Goal: Task Accomplishment & Management: Complete application form

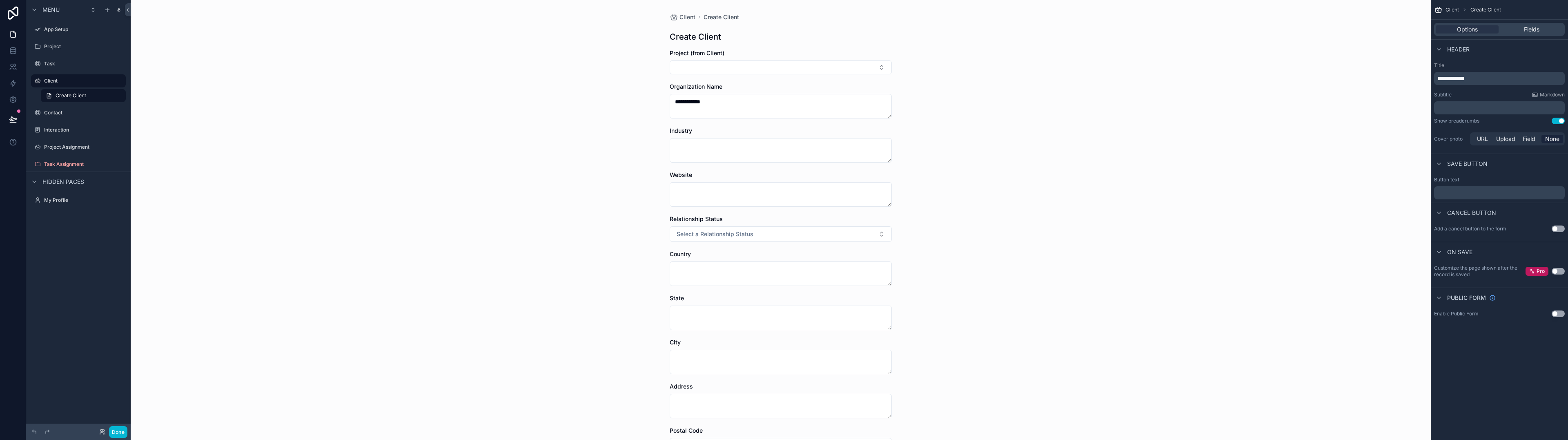
type textarea "**********"
type textarea "********"
click at [712, 230] on span "Select a Relationship Status" at bounding box center [715, 234] width 77 height 8
click at [682, 292] on div "Active" at bounding box center [684, 291] width 15 height 7
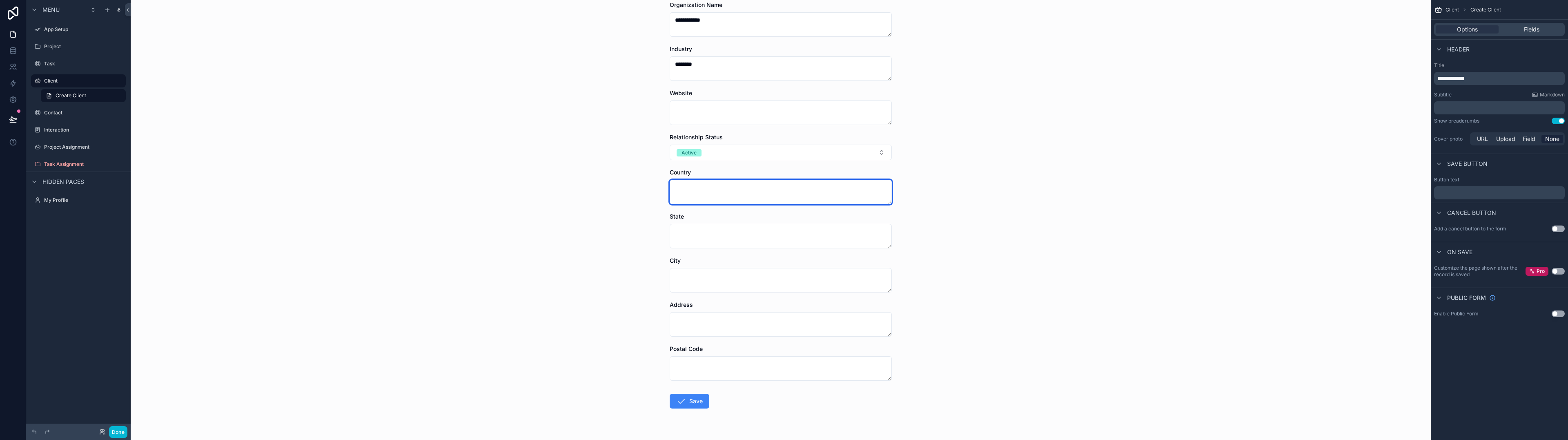
click at [694, 190] on textarea "scrollable content" at bounding box center [781, 191] width 222 height 25
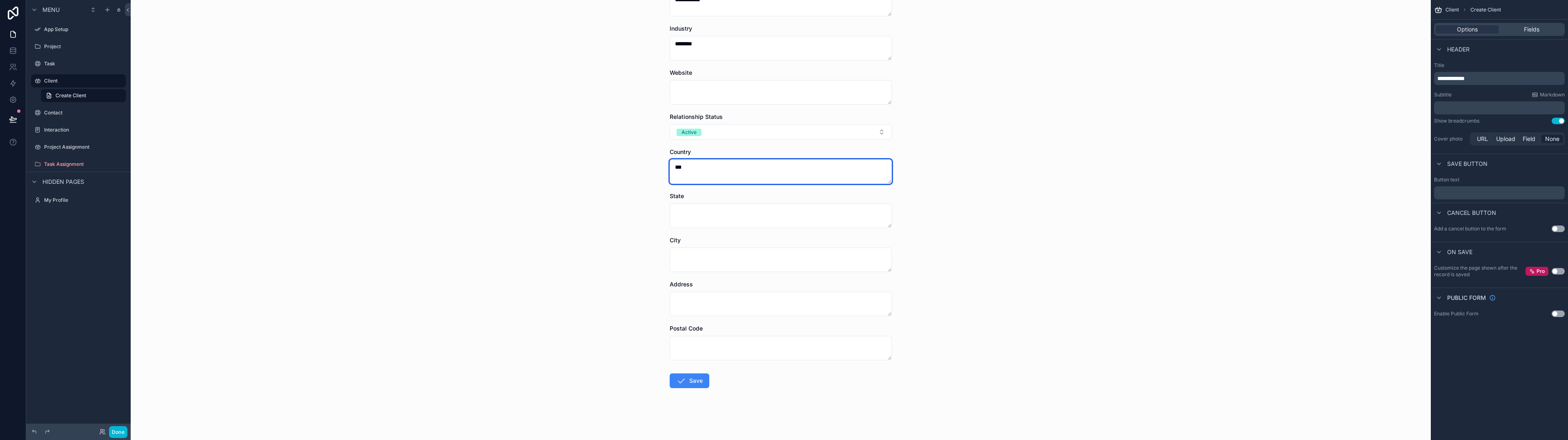
scroll to position [102, 0]
type textarea "***"
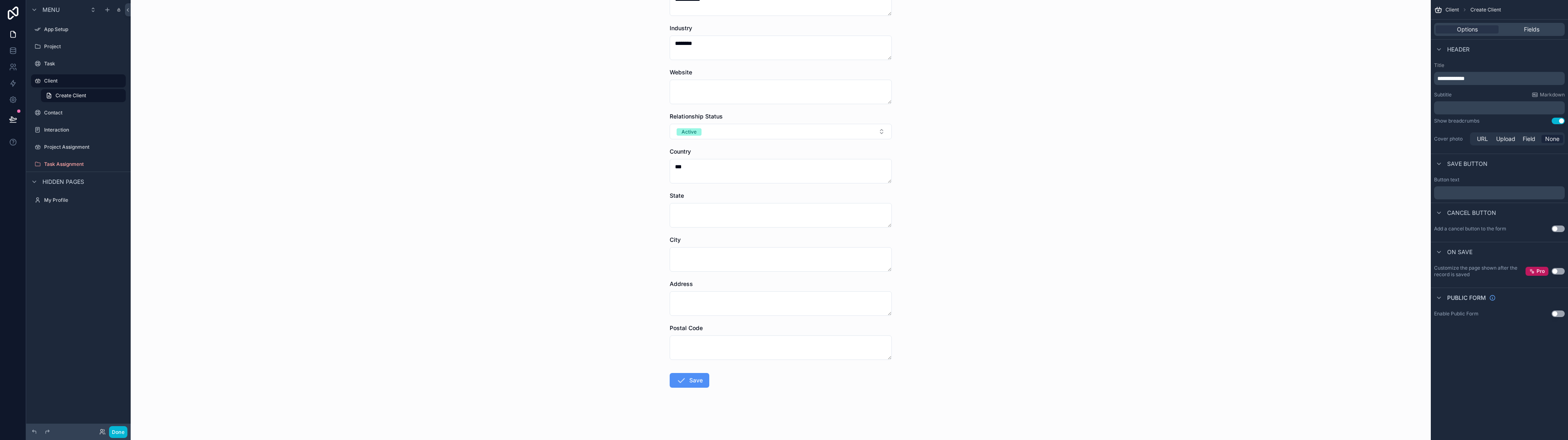
click at [691, 382] on button "Save" at bounding box center [689, 380] width 40 height 15
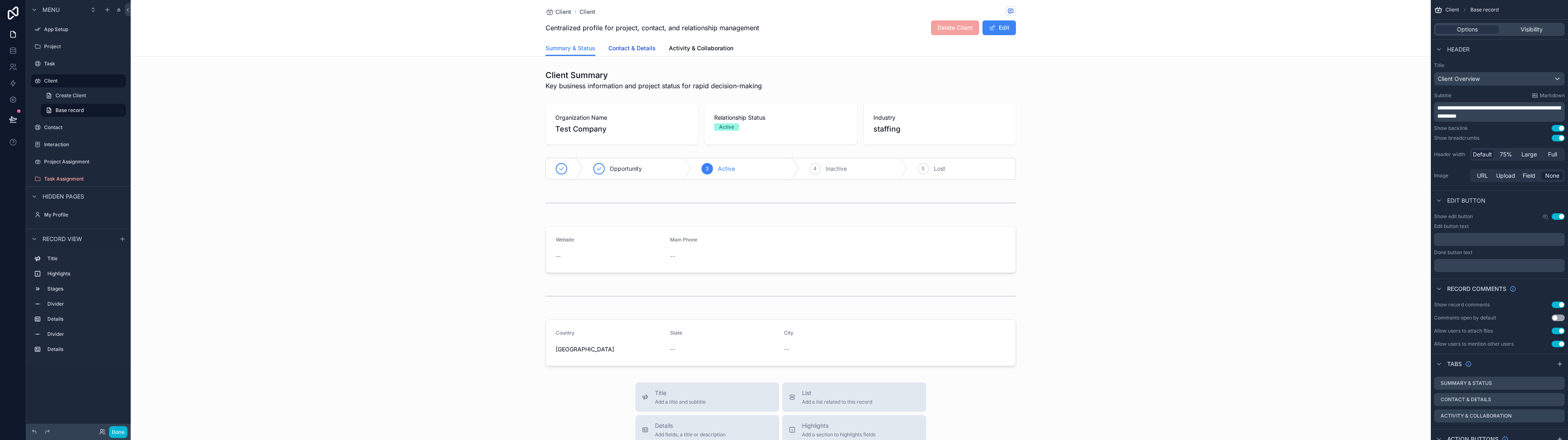
click at [638, 48] on span "Contact & Details" at bounding box center [632, 48] width 48 height 8
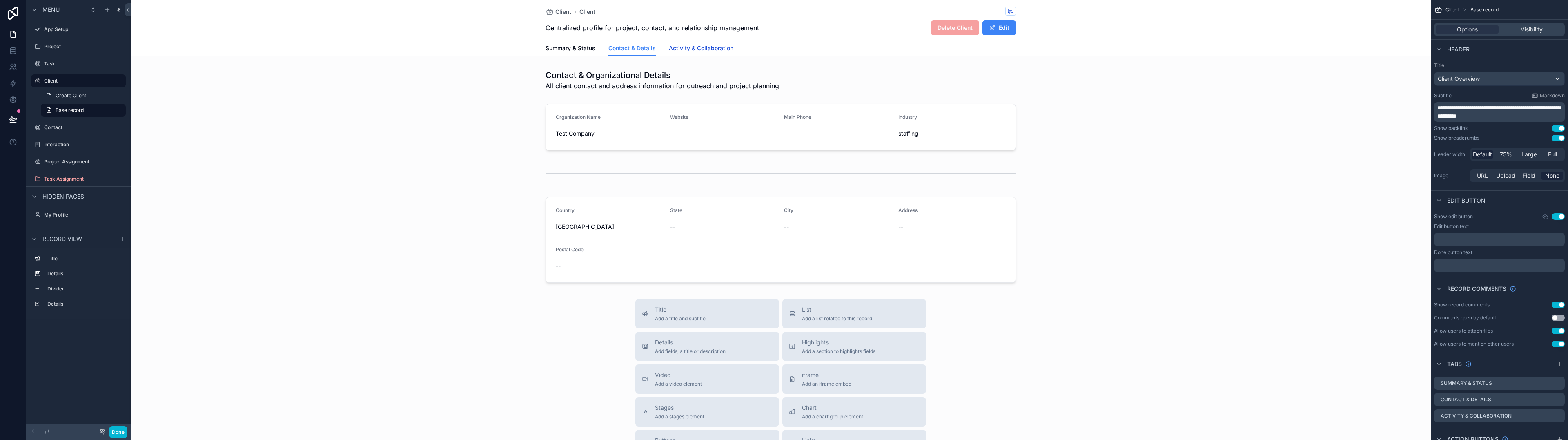
click at [700, 46] on span "Activity & Collaboration" at bounding box center [701, 48] width 64 height 8
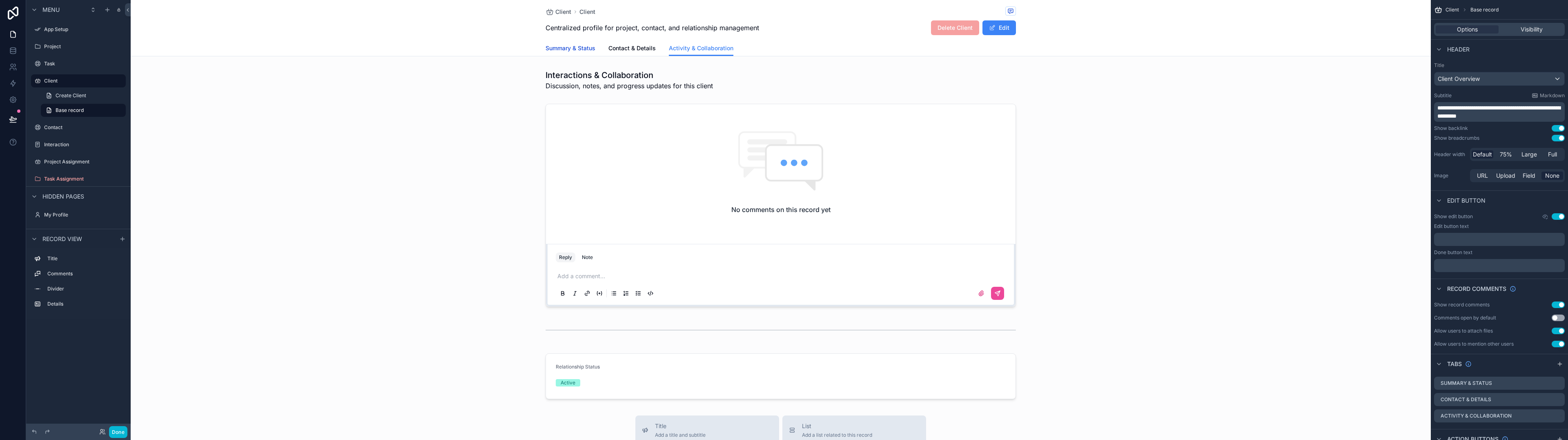
click at [558, 52] on link "Summary & Status" at bounding box center [570, 48] width 50 height 17
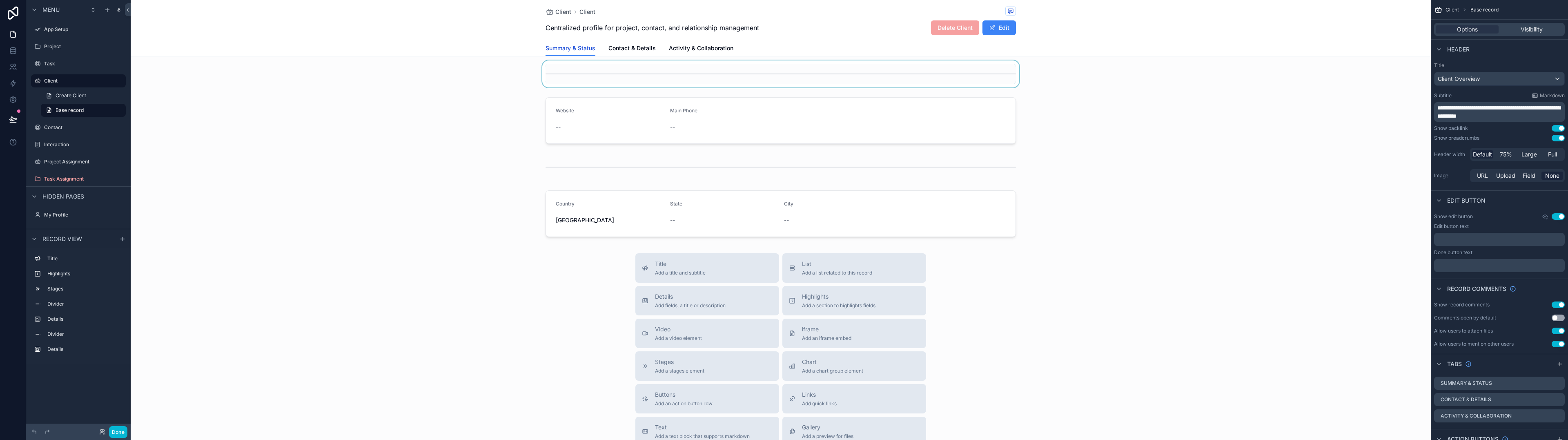
scroll to position [164, 0]
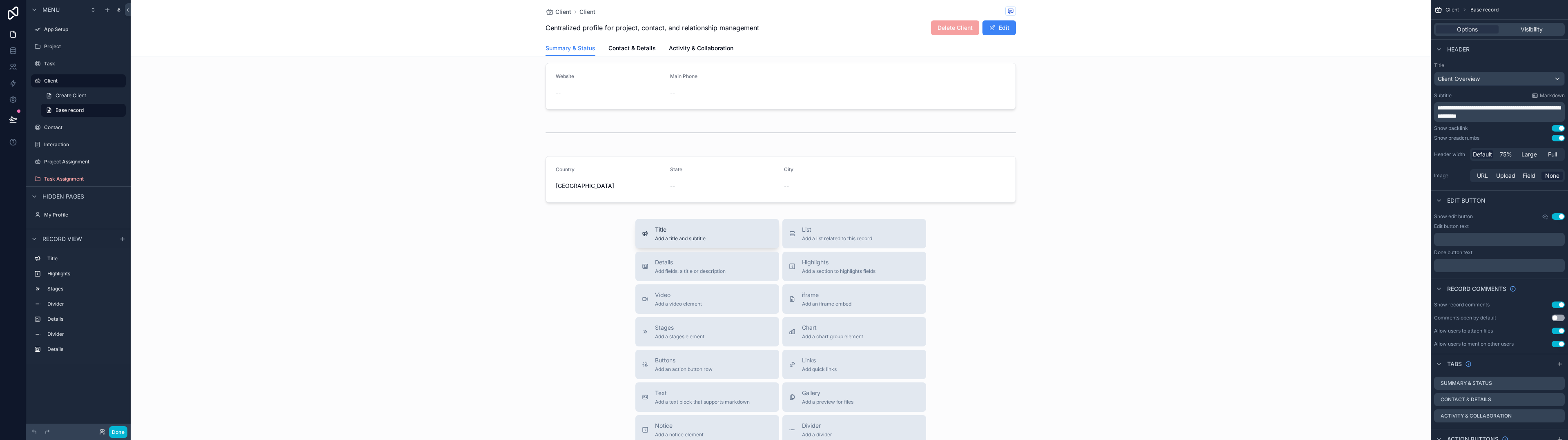
click at [701, 234] on span "Title" at bounding box center [681, 230] width 51 height 8
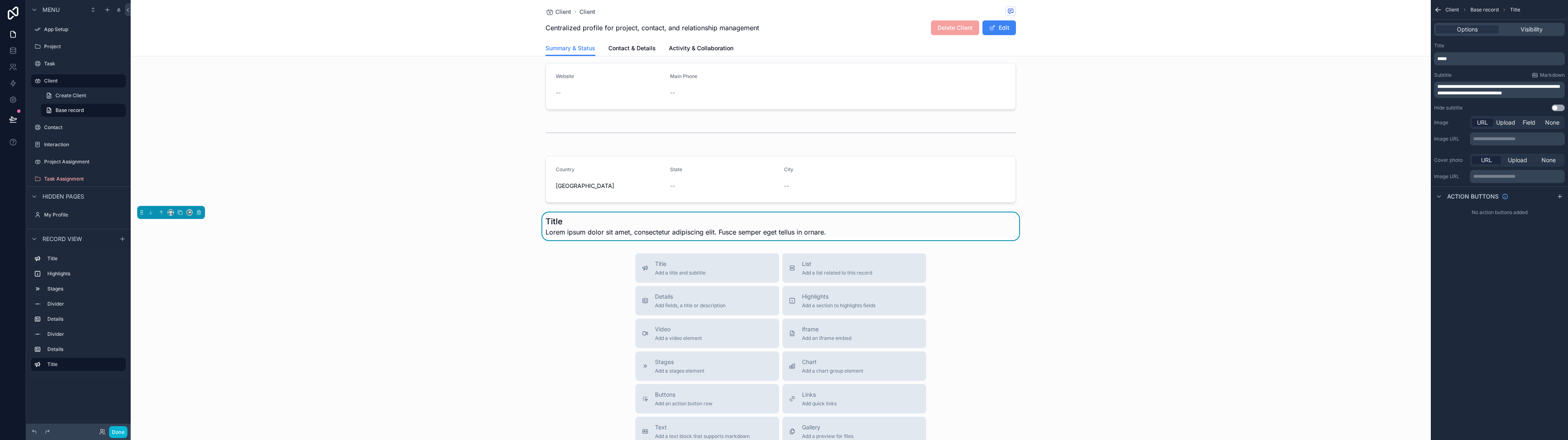
scroll to position [170, 0]
click at [199, 206] on icon "scrollable content" at bounding box center [199, 205] width 6 height 6
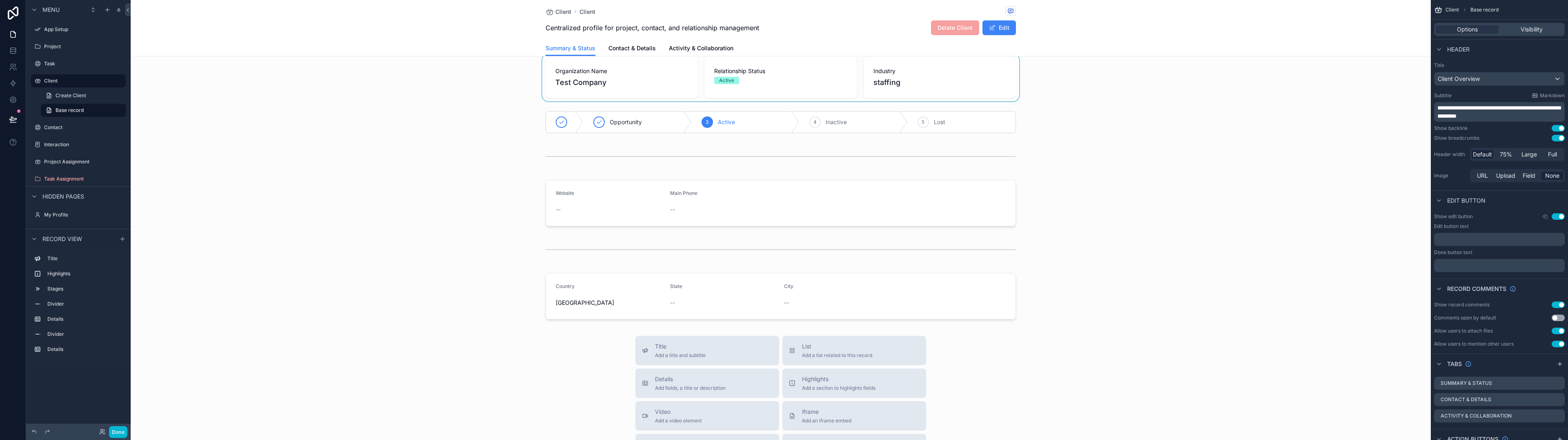
scroll to position [48, 0]
click at [1002, 27] on button "Edit" at bounding box center [999, 28] width 33 height 15
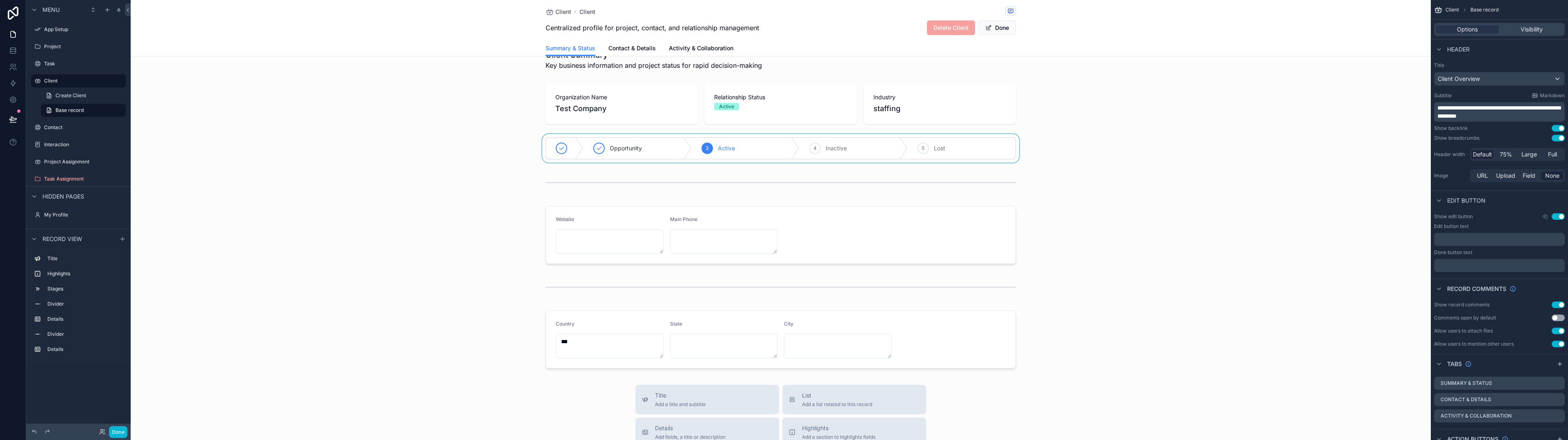
scroll to position [0, 0]
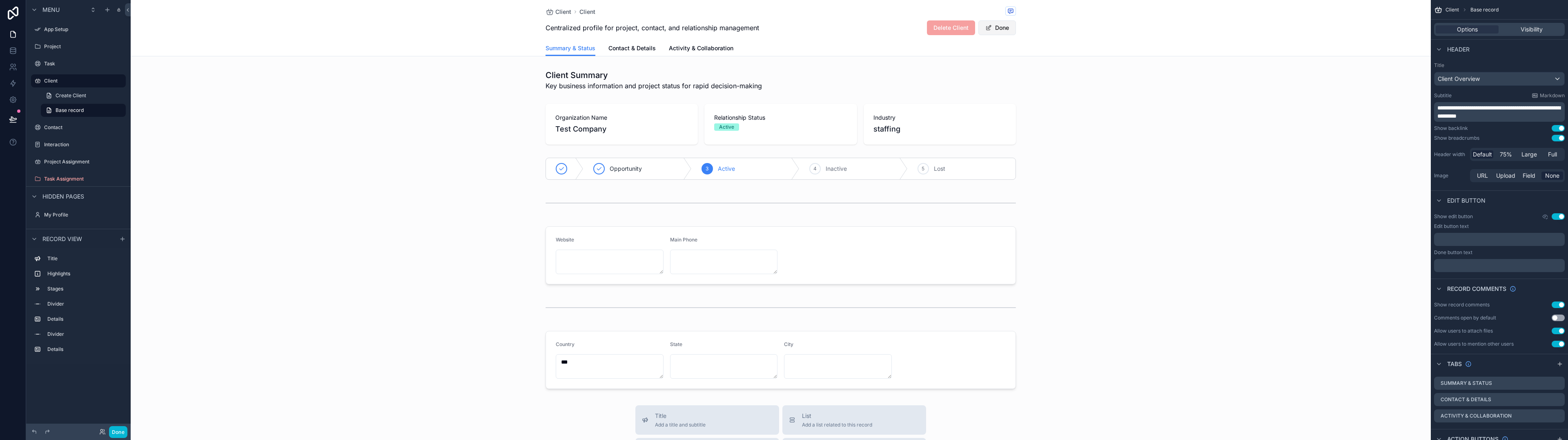
click at [992, 31] on button "Done" at bounding box center [997, 28] width 37 height 15
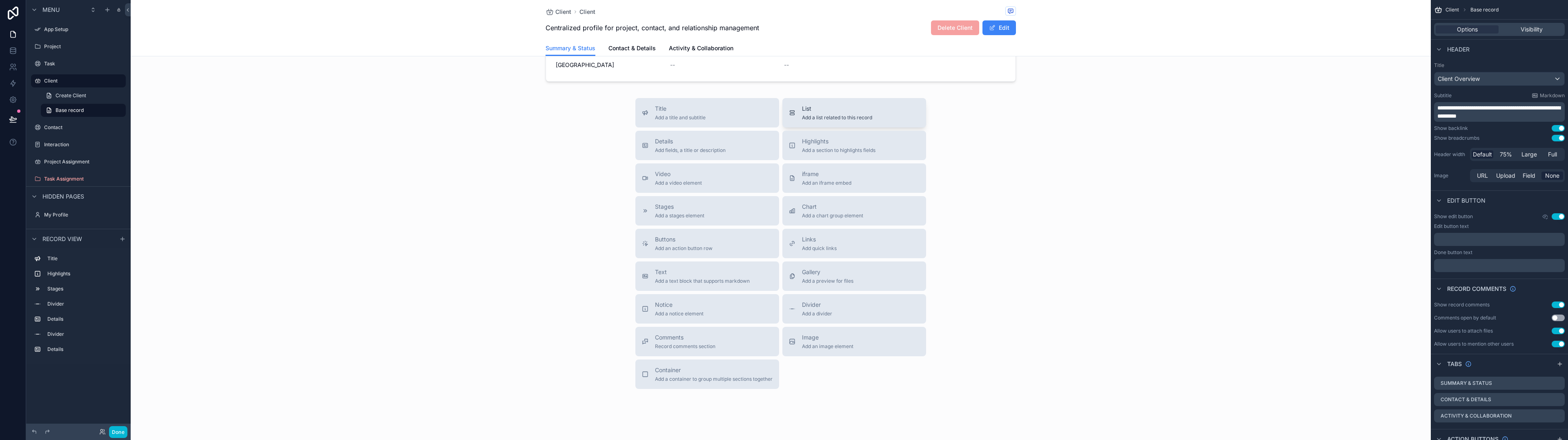
scroll to position [286, 0]
